Goal: Task Accomplishment & Management: Use online tool/utility

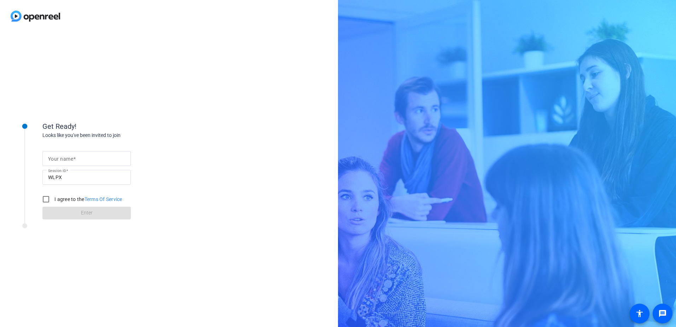
click at [69, 157] on mat-label "Your name" at bounding box center [60, 159] width 25 height 6
click at [69, 157] on input "Your name" at bounding box center [86, 158] width 77 height 8
type input "[PERSON_NAME]"
click at [169, 281] on div "Get Ready! Looks like you've been invited to join Your name [PERSON_NAME] Sessi…" at bounding box center [169, 179] width 338 height 294
click at [48, 197] on input "I agree to the Terms Of Service" at bounding box center [46, 199] width 14 height 14
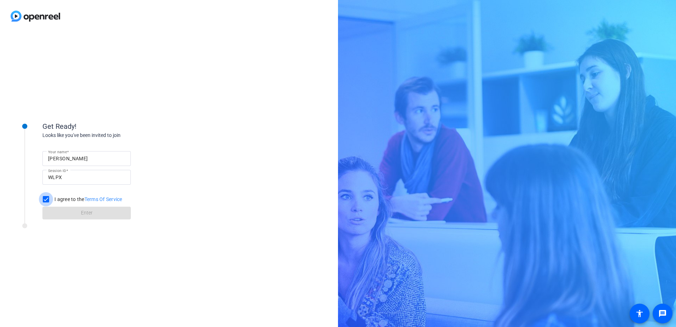
checkbox input "true"
click at [87, 215] on span "Enter" at bounding box center [87, 212] width 12 height 7
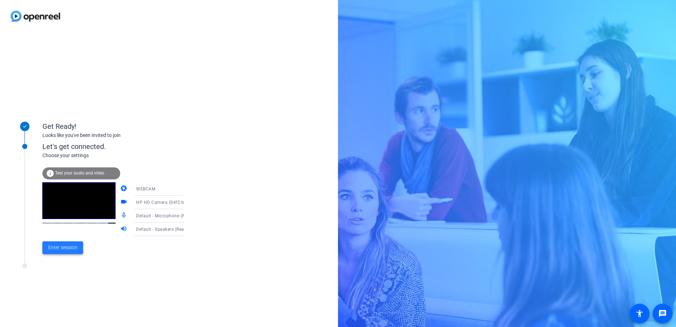
click at [68, 250] on span "Enter session" at bounding box center [62, 247] width 29 height 7
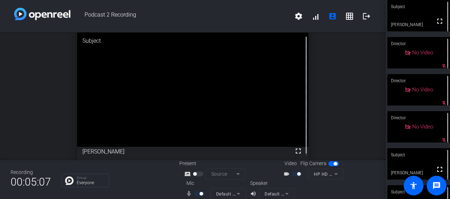
click at [282, 2] on div "Podcast 2 Recording settings signal_cellular_alt account_box grid_on logout" at bounding box center [192, 16] width 385 height 33
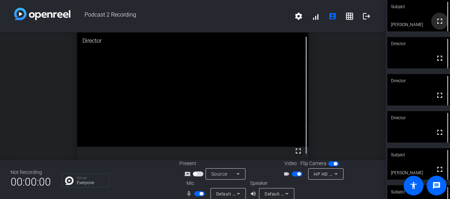
click at [431, 20] on span at bounding box center [439, 21] width 17 height 17
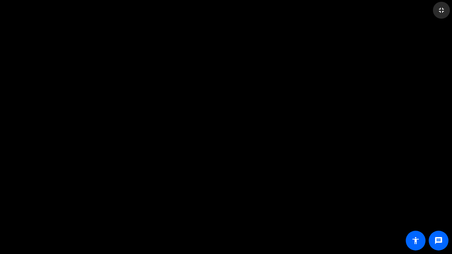
click at [444, 8] on mat-icon "fullscreen_exit" at bounding box center [442, 10] width 8 height 8
